Goal: Communication & Community: Answer question/provide support

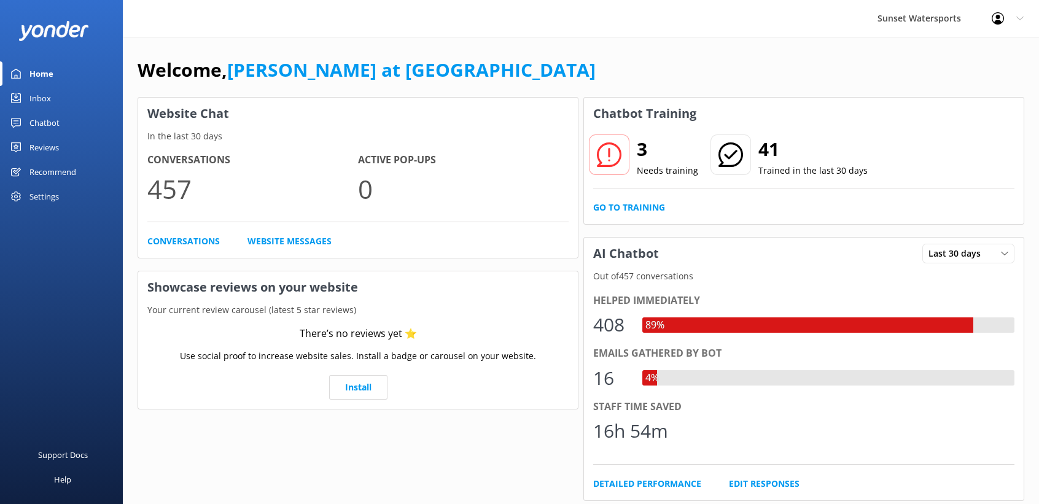
click at [38, 98] on div "Inbox" at bounding box center [39, 98] width 21 height 25
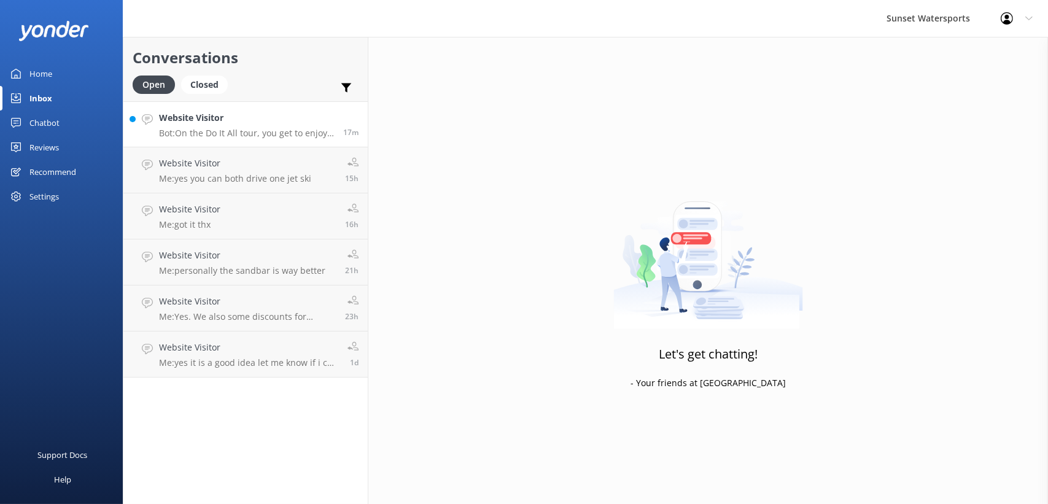
click at [260, 125] on div "Website Visitor Bot: On the Do It All tour, you get to enjoy up to 11 activitie…" at bounding box center [246, 124] width 175 height 26
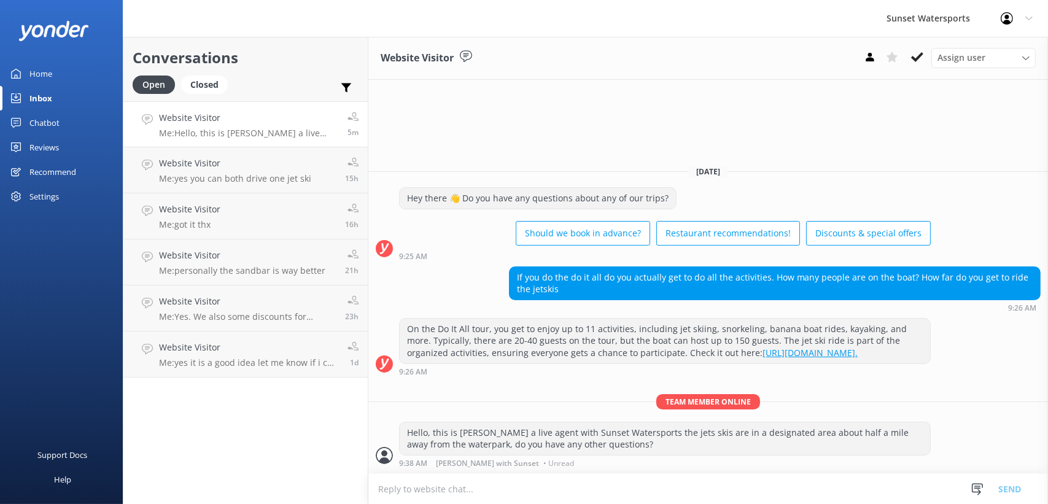
click at [44, 97] on div "Inbox" at bounding box center [40, 98] width 23 height 25
